Goal: Communication & Community: Share content

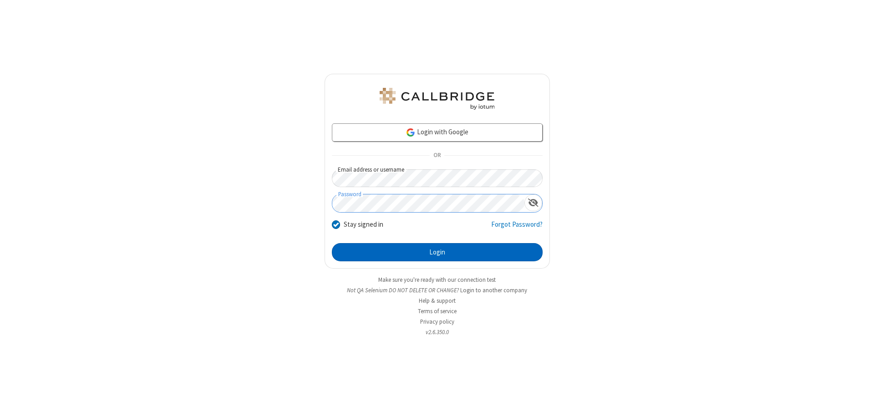
click at [437, 252] on button "Login" at bounding box center [437, 252] width 211 height 18
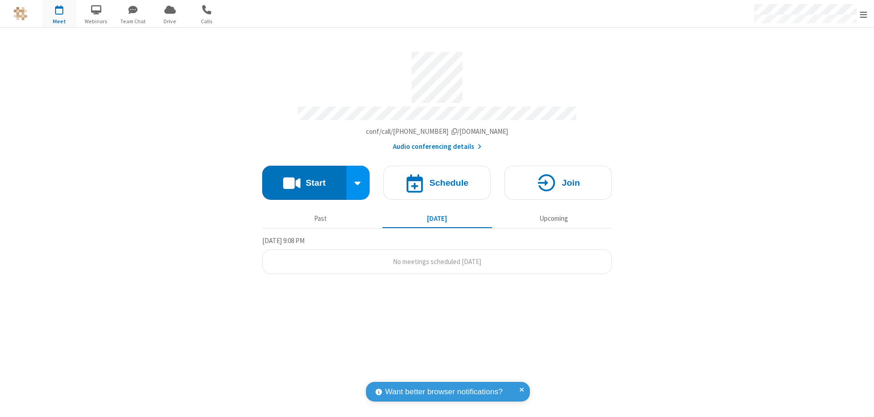
click at [304, 178] on button "Start" at bounding box center [304, 183] width 84 height 34
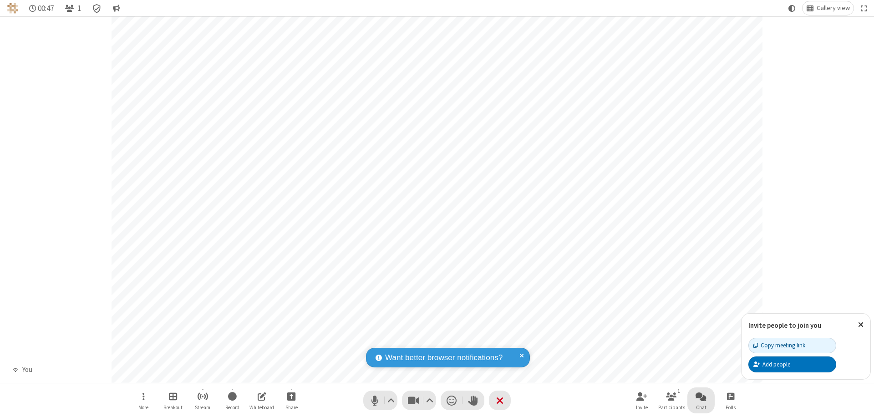
click at [701, 400] on span "Open chat" at bounding box center [700, 395] width 11 height 11
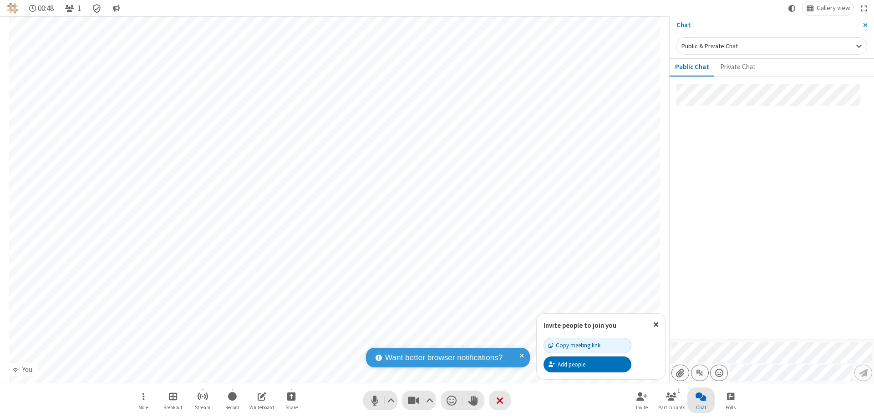
type input "C:\fakepath\doc_test.docx"
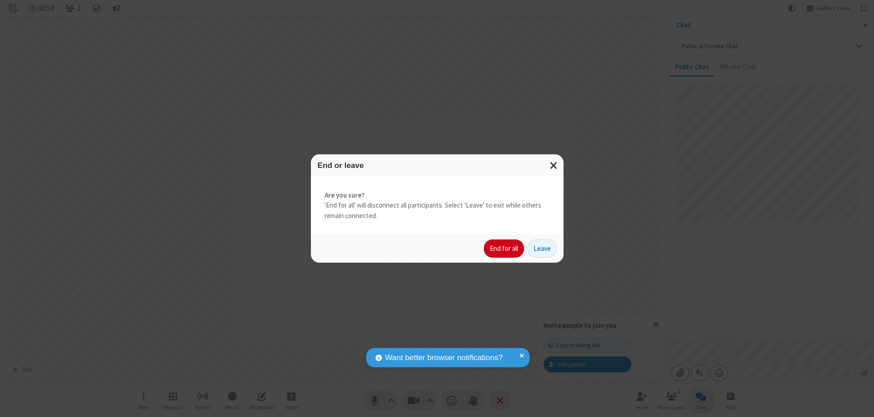
click at [504, 248] on button "End for all" at bounding box center [504, 248] width 40 height 18
